Goal: Information Seeking & Learning: Learn about a topic

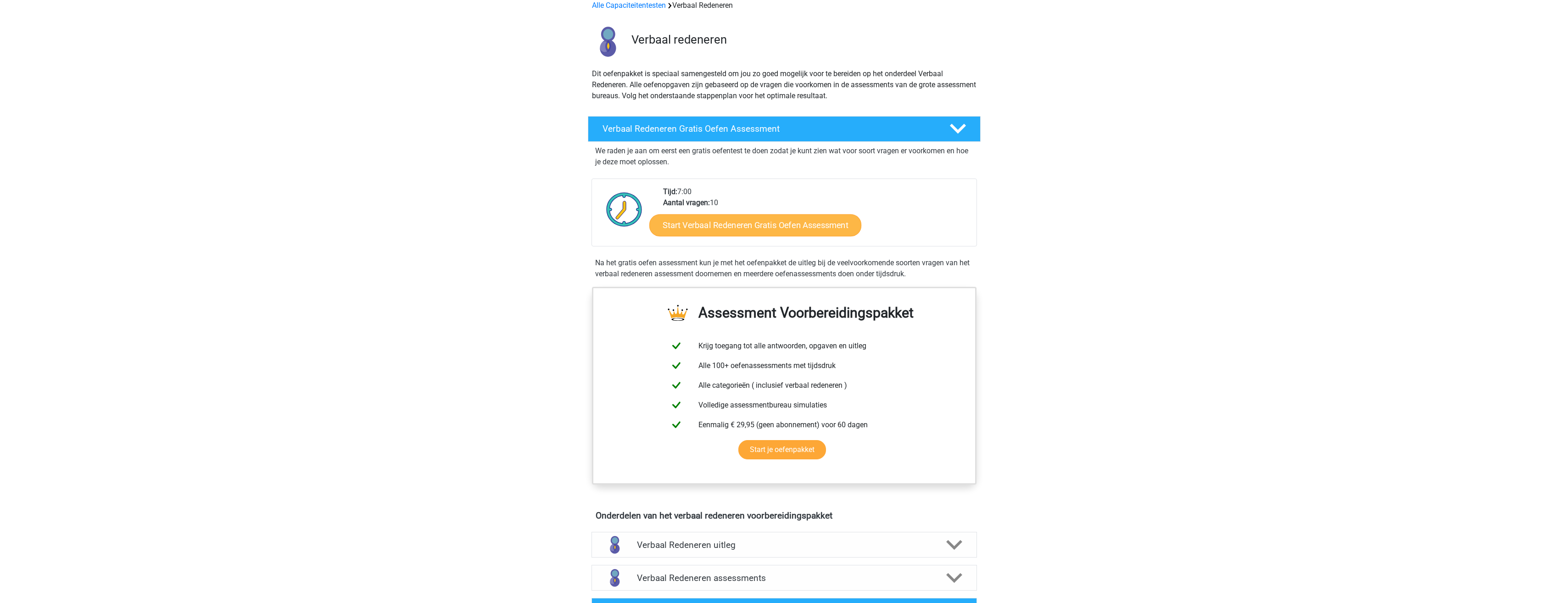
scroll to position [92, 0]
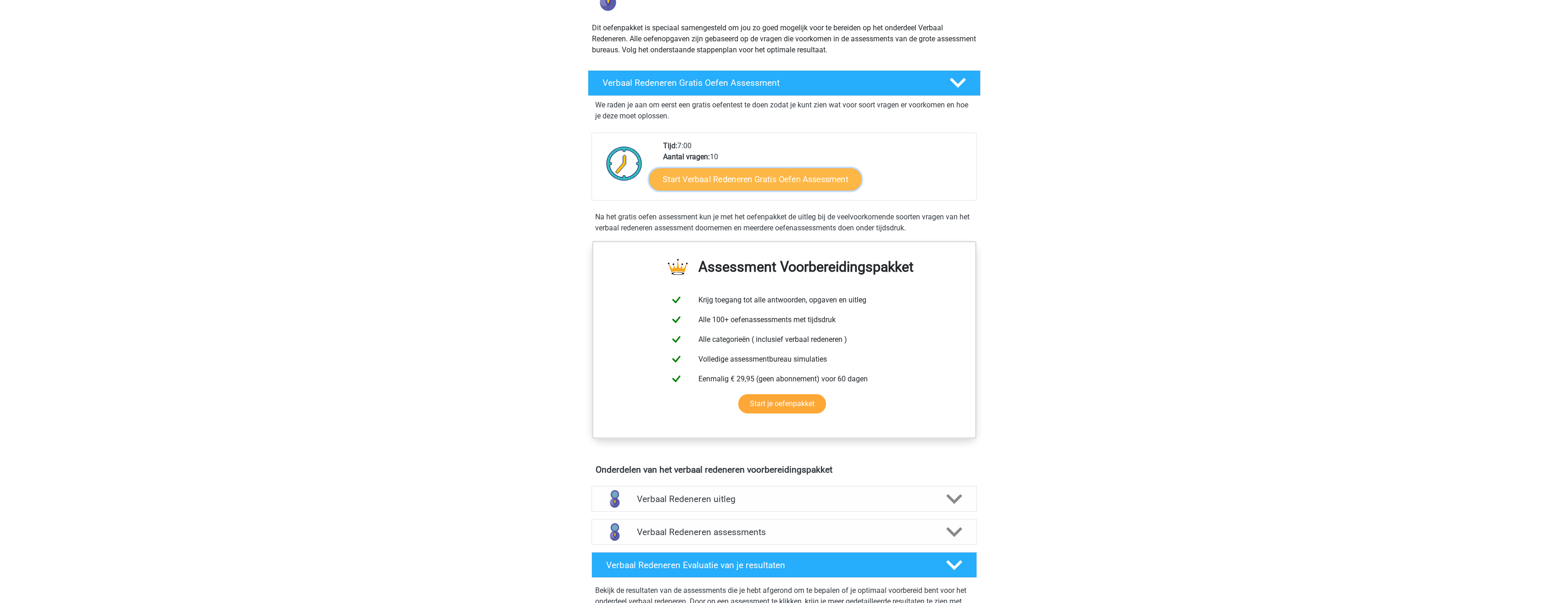
click at [716, 180] on link "Start Verbaal Redeneren Gratis Oefen Assessment" at bounding box center [755, 179] width 212 height 22
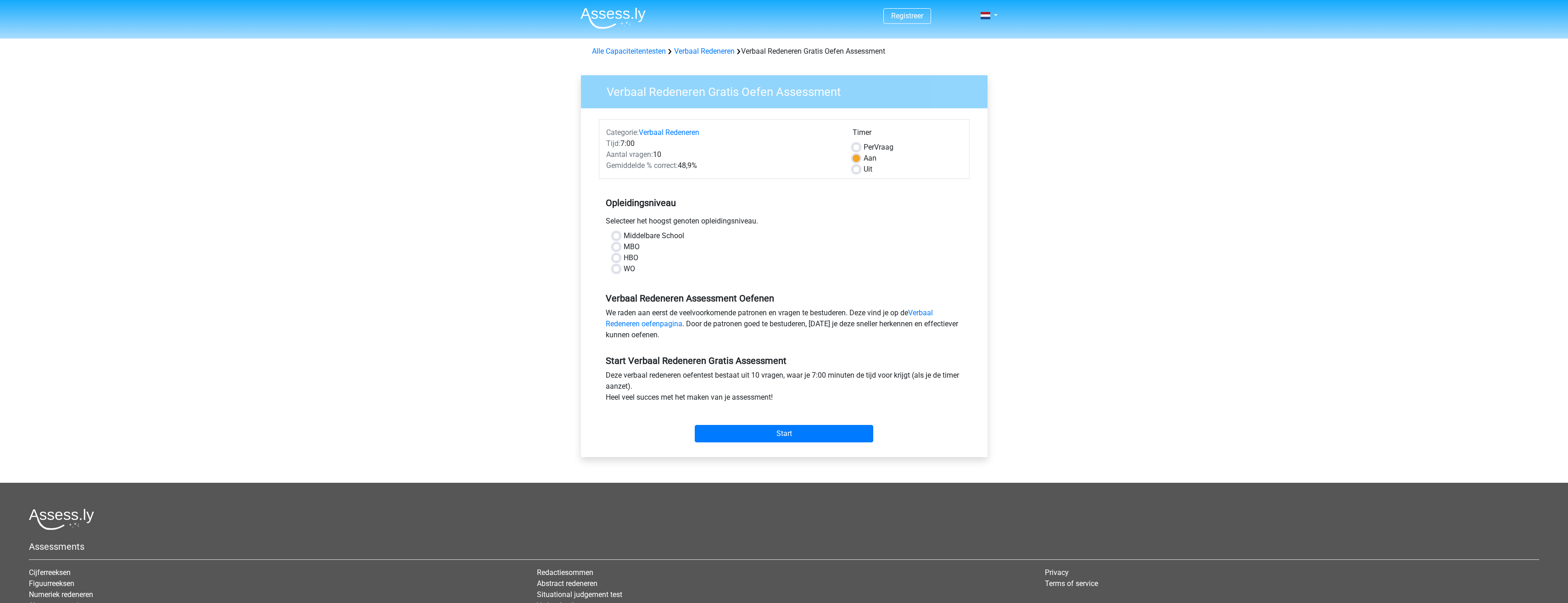
click at [624, 268] on label "WO" at bounding box center [629, 269] width 12 height 11
click at [616, 268] on input "WO" at bounding box center [616, 268] width 7 height 9
radio input "true"
click at [768, 430] on input "Start" at bounding box center [784, 434] width 179 height 18
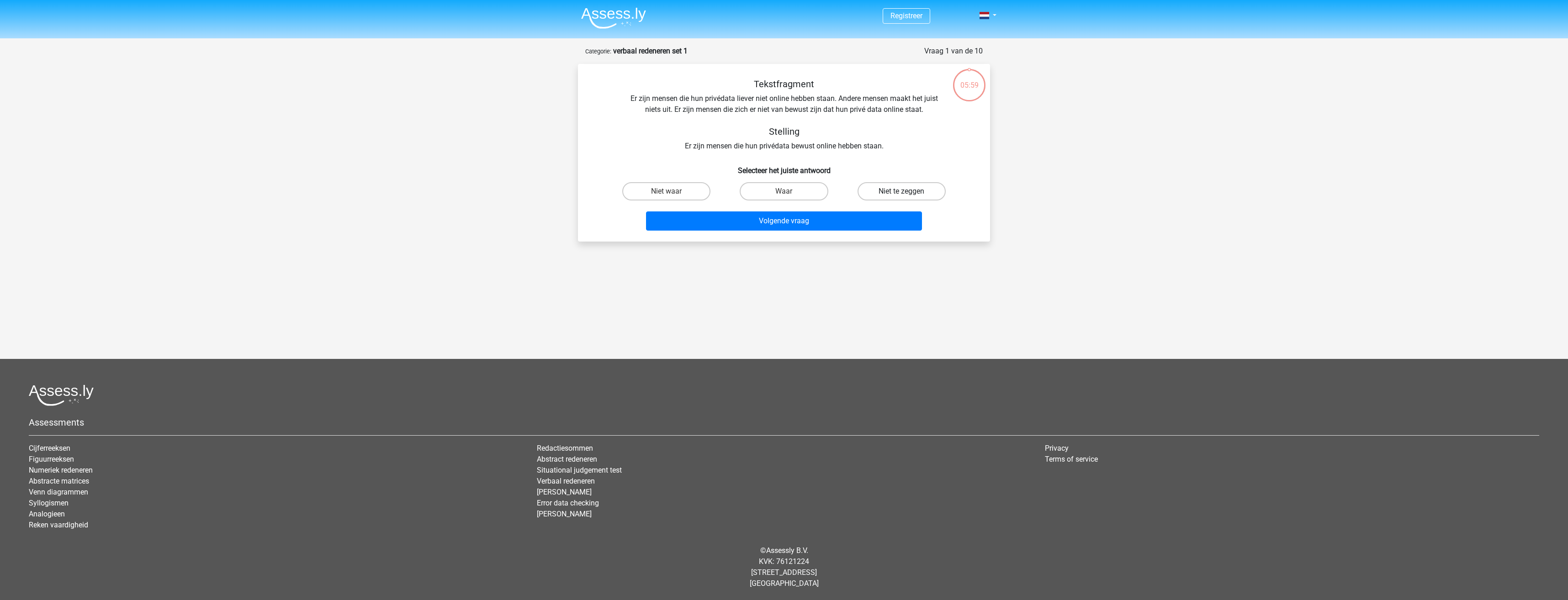
click at [885, 191] on label "Niet te zeggen" at bounding box center [901, 191] width 88 height 18
click at [901, 191] on input "Niet te zeggen" at bounding box center [905, 194] width 6 height 6
radio input "true"
click at [799, 217] on button "Volgende vraag" at bounding box center [784, 222] width 276 height 19
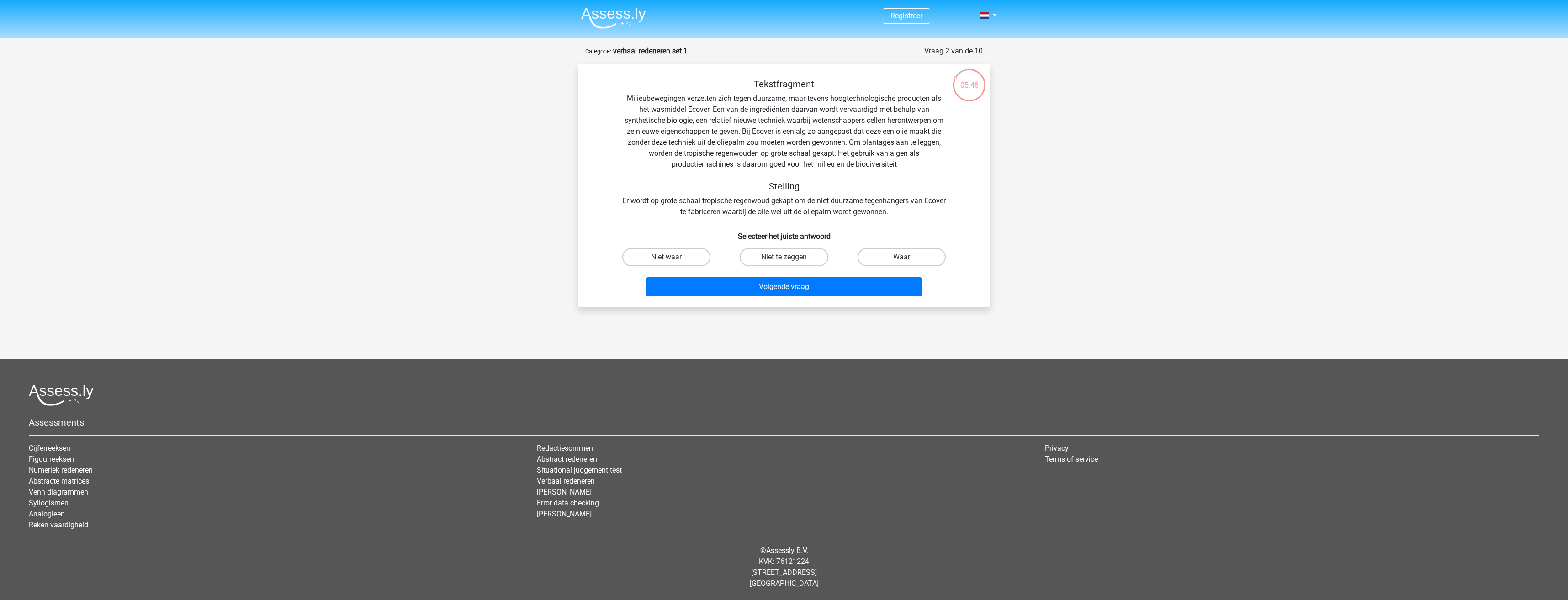
click at [696, 109] on div "Tekstfragment Milieubewegingen verzetten zich tegen duurzame, maar tevens hoogt…" at bounding box center [784, 148] width 383 height 139
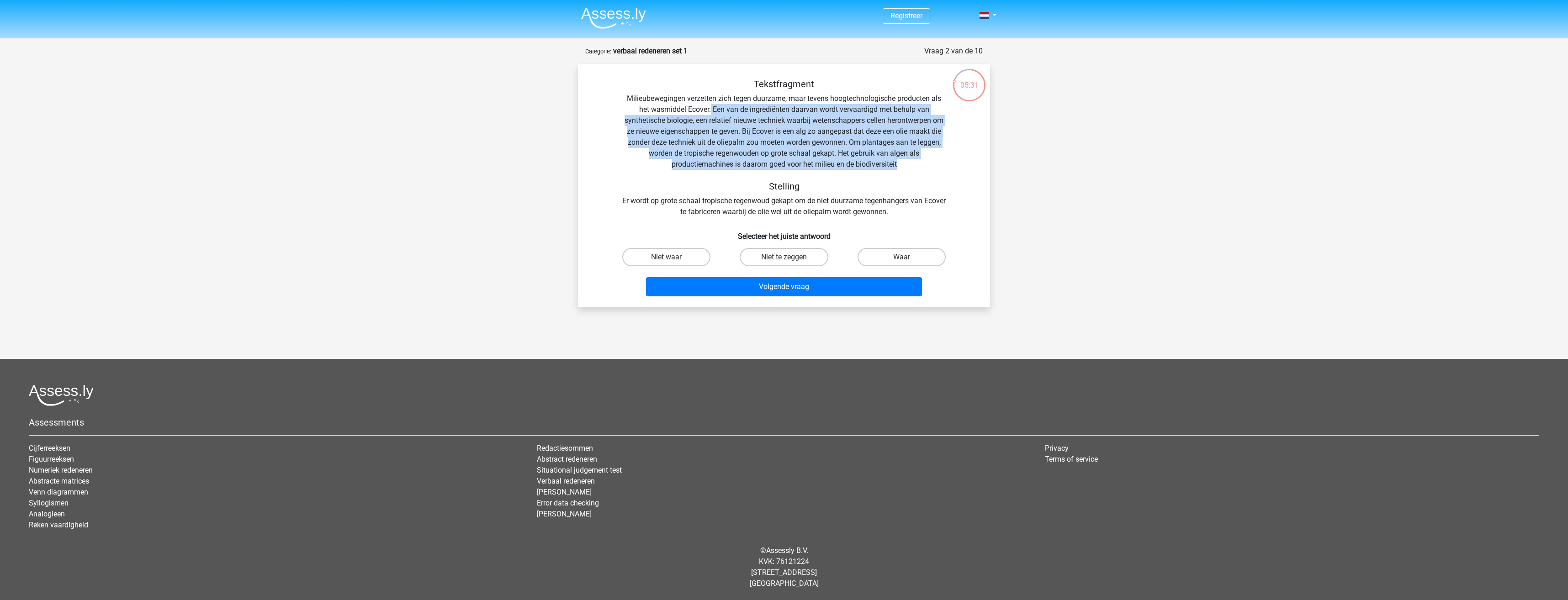
drag, startPoint x: 710, startPoint y: 111, endPoint x: 936, endPoint y: 159, distance: 231.0
click at [936, 159] on div "Tekstfragment Milieubewegingen verzetten zich tegen duurzame, maar tevens hoogt…" at bounding box center [784, 148] width 383 height 139
click at [904, 252] on label "Waar" at bounding box center [901, 257] width 88 height 18
click at [904, 257] on input "Waar" at bounding box center [905, 260] width 6 height 6
radio input "true"
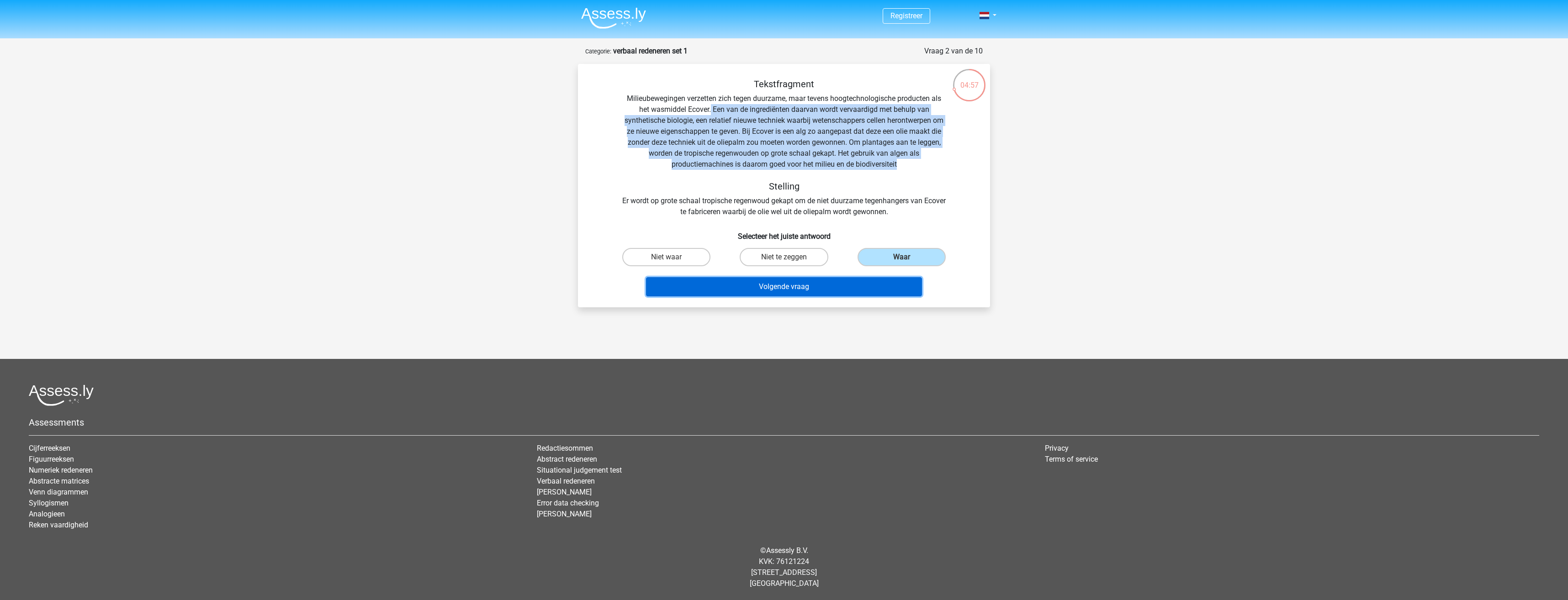
click at [803, 289] on button "Volgende vraag" at bounding box center [784, 287] width 276 height 19
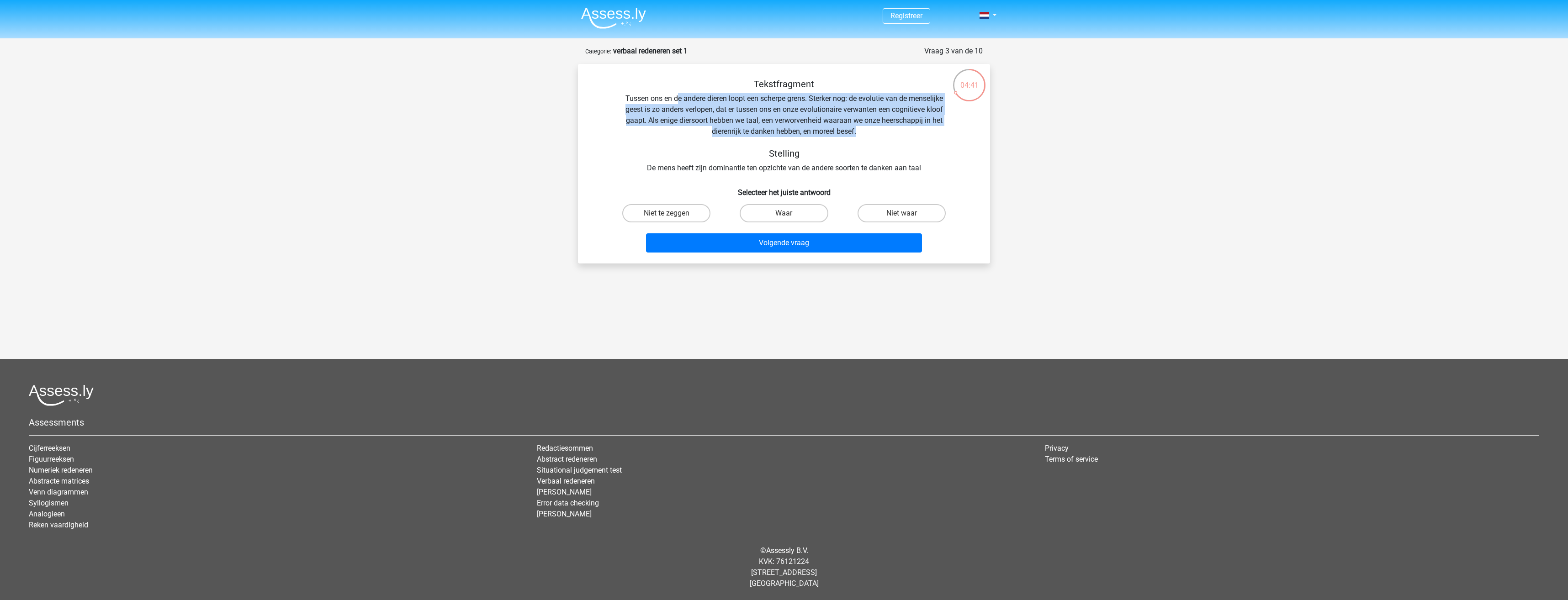
drag, startPoint x: 675, startPoint y: 96, endPoint x: 924, endPoint y: 127, distance: 250.9
click at [924, 127] on div "Tekstfragment Tussen ons en de andere dieren loopt een scherpe grens. Sterker n…" at bounding box center [784, 126] width 383 height 95
drag, startPoint x: 924, startPoint y: 127, endPoint x: 887, endPoint y: 135, distance: 37.9
click at [887, 135] on div "Tekstfragment Tussen ons en de andere dieren loopt een scherpe grens. Sterker n…" at bounding box center [784, 126] width 383 height 95
drag, startPoint x: 884, startPoint y: 134, endPoint x: 624, endPoint y: 98, distance: 262.5
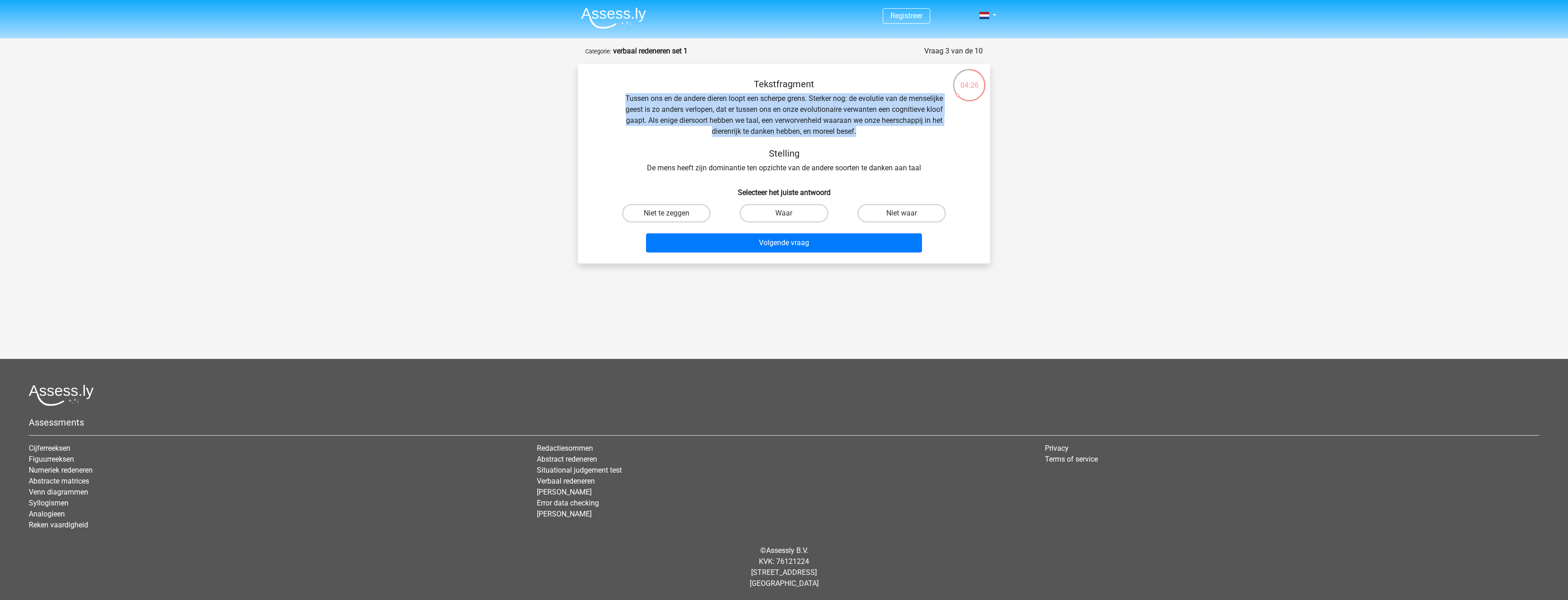
click at [624, 98] on div "Tekstfragment Tussen ons en de andere dieren loopt een scherpe grens. Sterker n…" at bounding box center [784, 126] width 383 height 95
click at [886, 208] on label "Niet waar" at bounding box center [901, 214] width 88 height 18
click at [901, 214] on input "Niet waar" at bounding box center [905, 217] width 6 height 6
radio input "true"
